Goal: Transaction & Acquisition: Purchase product/service

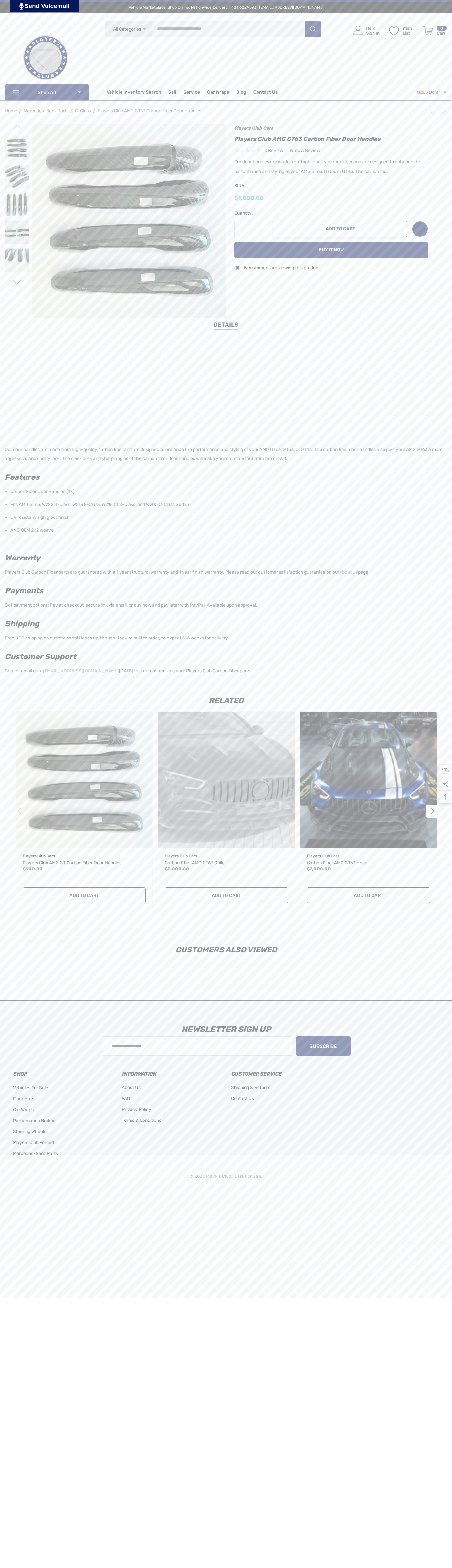
click at [265, 93] on span "Contact Us" at bounding box center [266, 93] width 24 height 7
click at [340, 229] on button "Add to Cart" at bounding box center [340, 229] width 134 height 16
click at [428, 30] on icon "Review Your Cart Review Your Cart" at bounding box center [428, 30] width 10 height 9
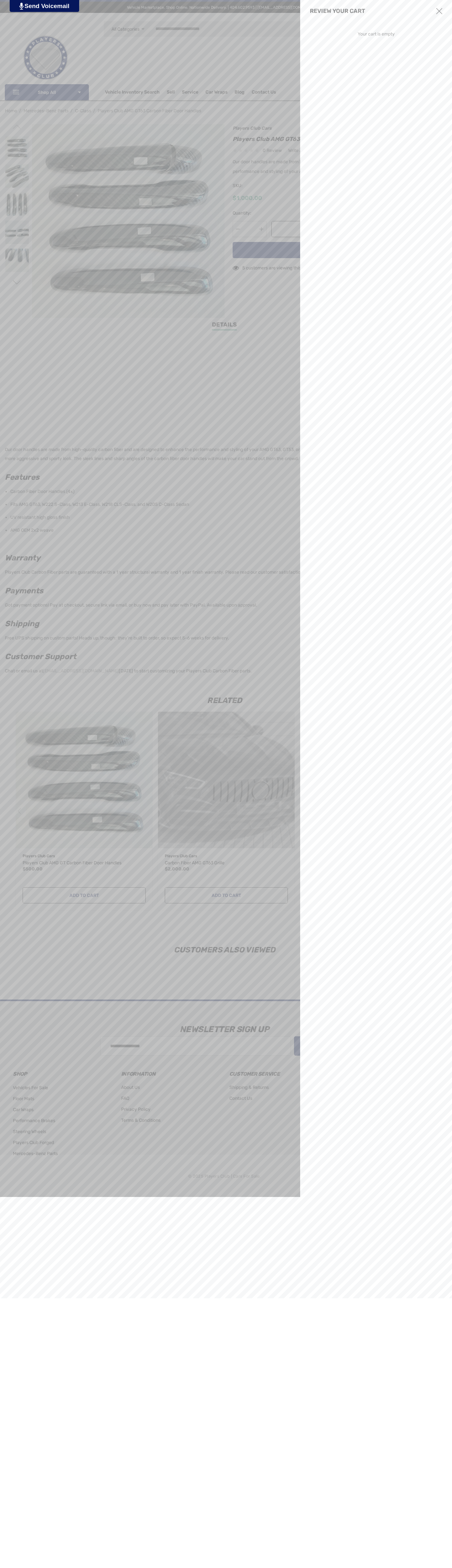
click at [439, 12] on use "Close" at bounding box center [439, 11] width 6 height 6
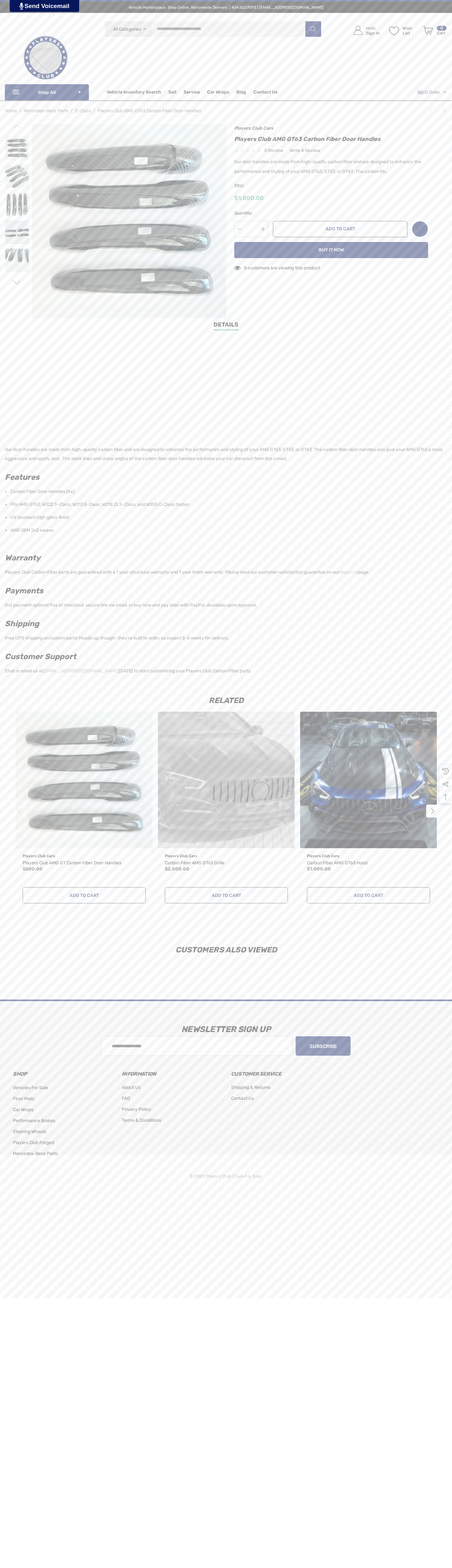
click at [442, 111] on icon "Next" at bounding box center [443, 111] width 7 height 7
click at [440, 112] on icon "Next" at bounding box center [443, 111] width 7 height 7
click at [331, 150] on div "0 review Write a Review Write a Reviews Close × *" at bounding box center [331, 150] width 194 height 9
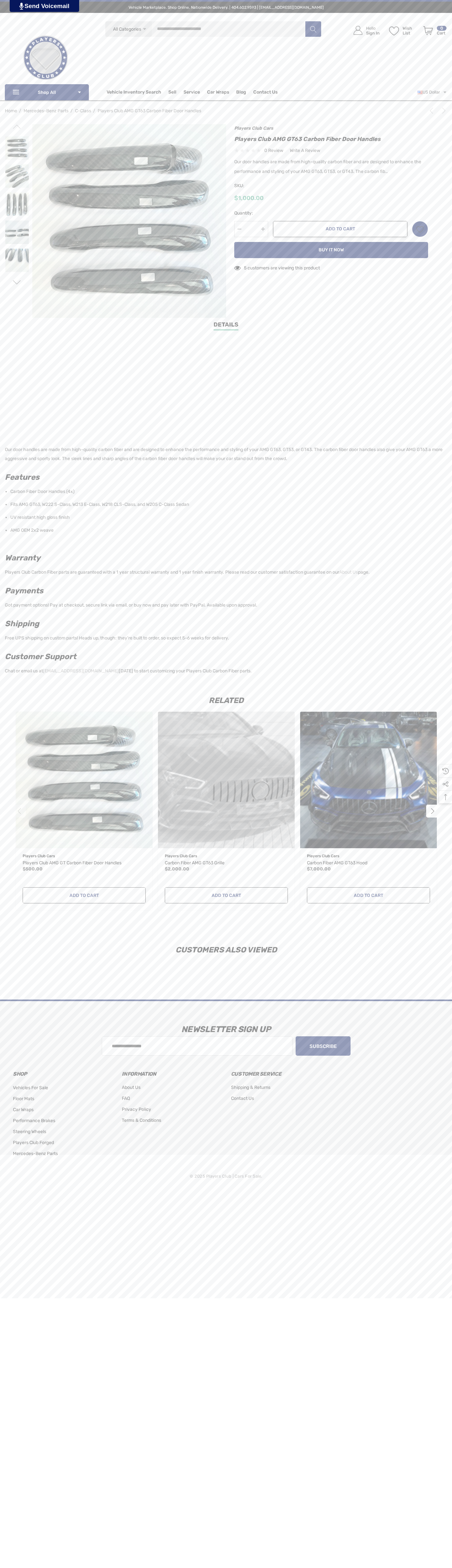
click at [331, 198] on div "$1,000.00" at bounding box center [331, 198] width 194 height 8
click at [251, 229] on input "*" at bounding box center [251, 229] width 34 height 16
click at [420, 229] on icon "Wish List Wish List" at bounding box center [420, 229] width 7 height 7
click at [390, 247] on input "**********" at bounding box center [390, 247] width 76 height 12
click at [226, 326] on link "Details" at bounding box center [225, 325] width 25 height 10
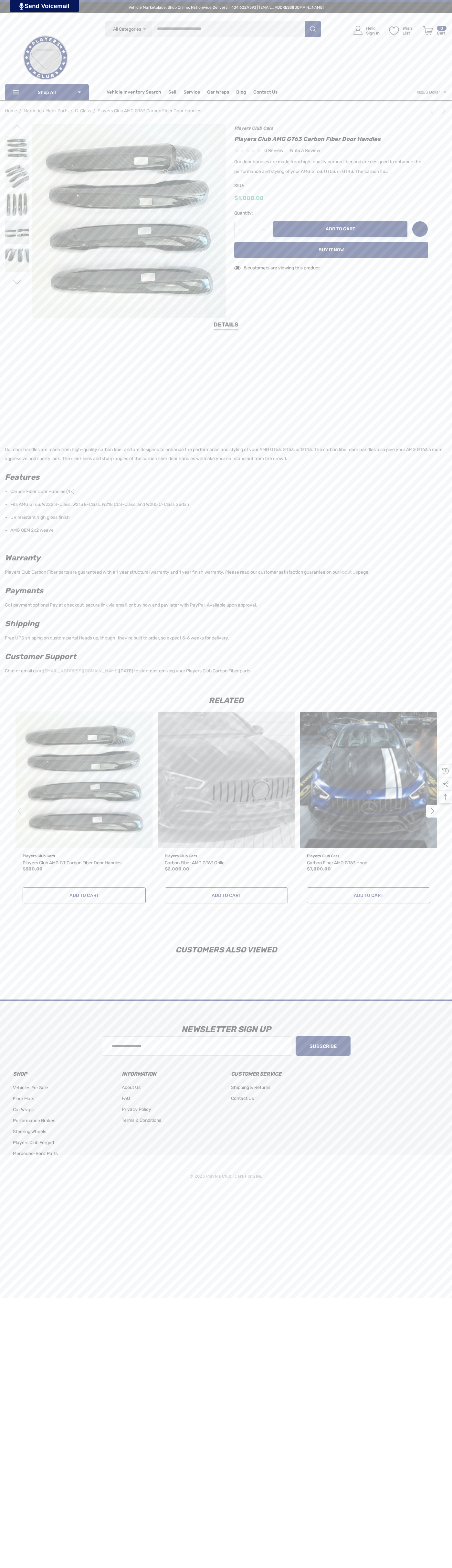
click at [340, 229] on button "Add to Cart" at bounding box center [340, 229] width 134 height 16
click at [428, 30] on icon "Review Your Cart Review Your Cart" at bounding box center [428, 30] width 10 height 9
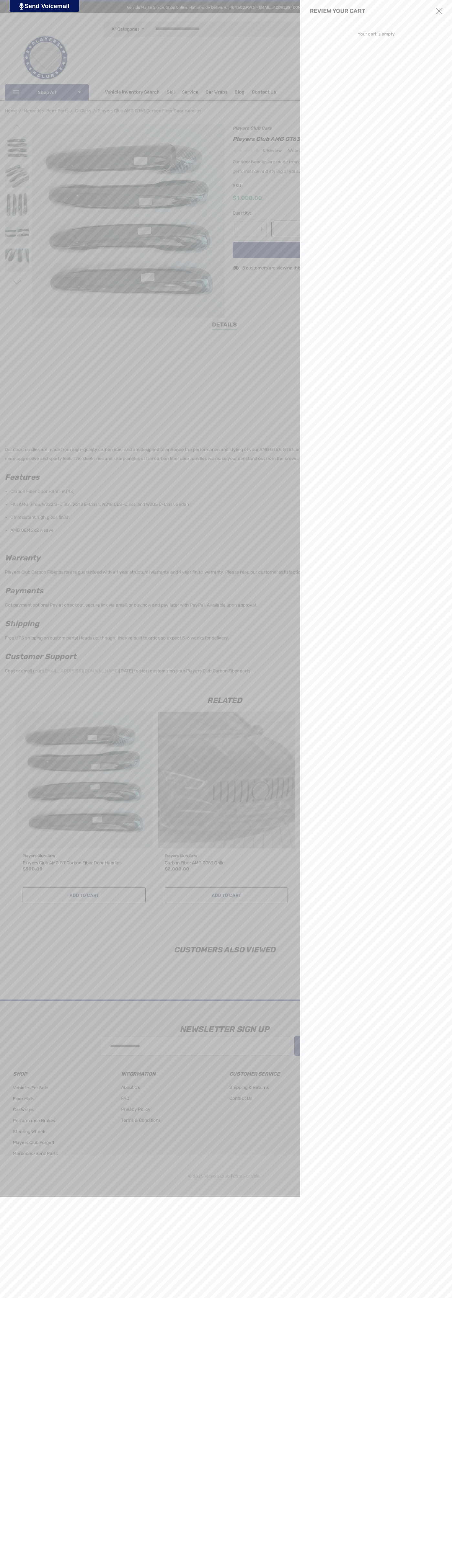
click at [439, 12] on use "Close" at bounding box center [439, 11] width 6 height 6
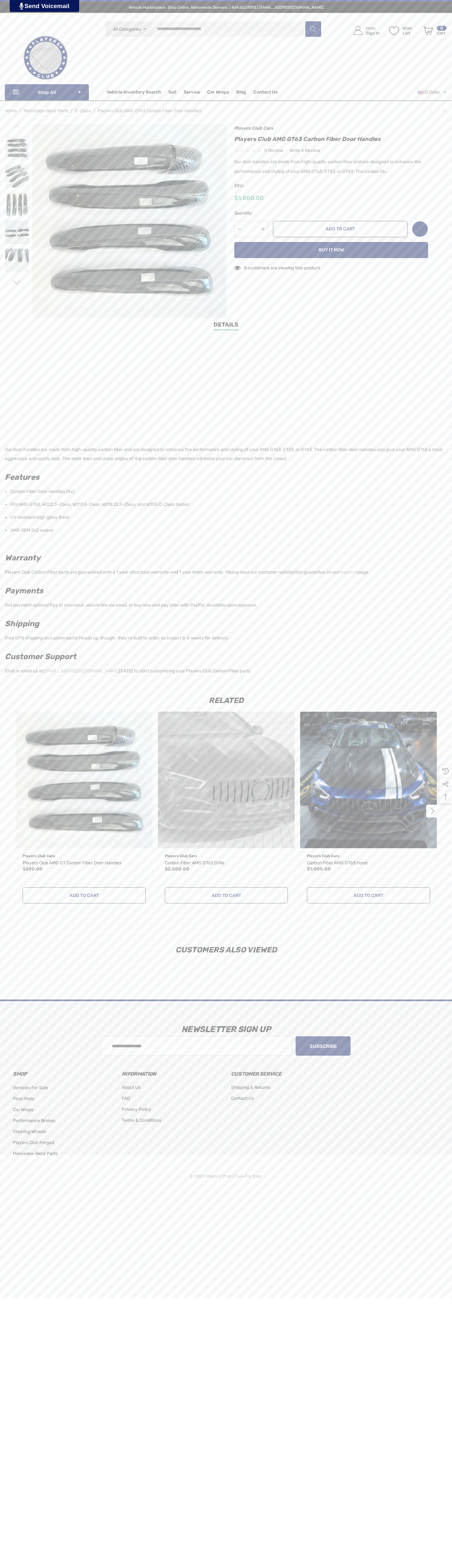
click at [442, 111] on icon "Next" at bounding box center [443, 111] width 7 height 7
click at [440, 112] on icon "Next" at bounding box center [443, 111] width 7 height 7
